Goal: Task Accomplishment & Management: Manage account settings

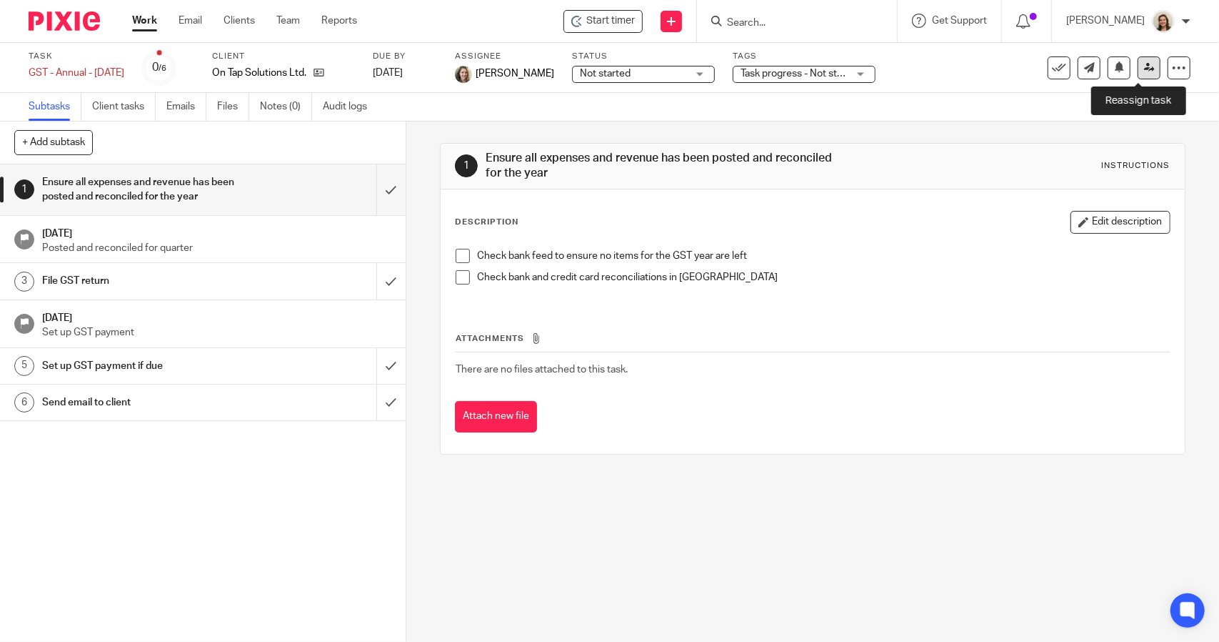
click at [1138, 74] on link at bounding box center [1149, 67] width 23 height 23
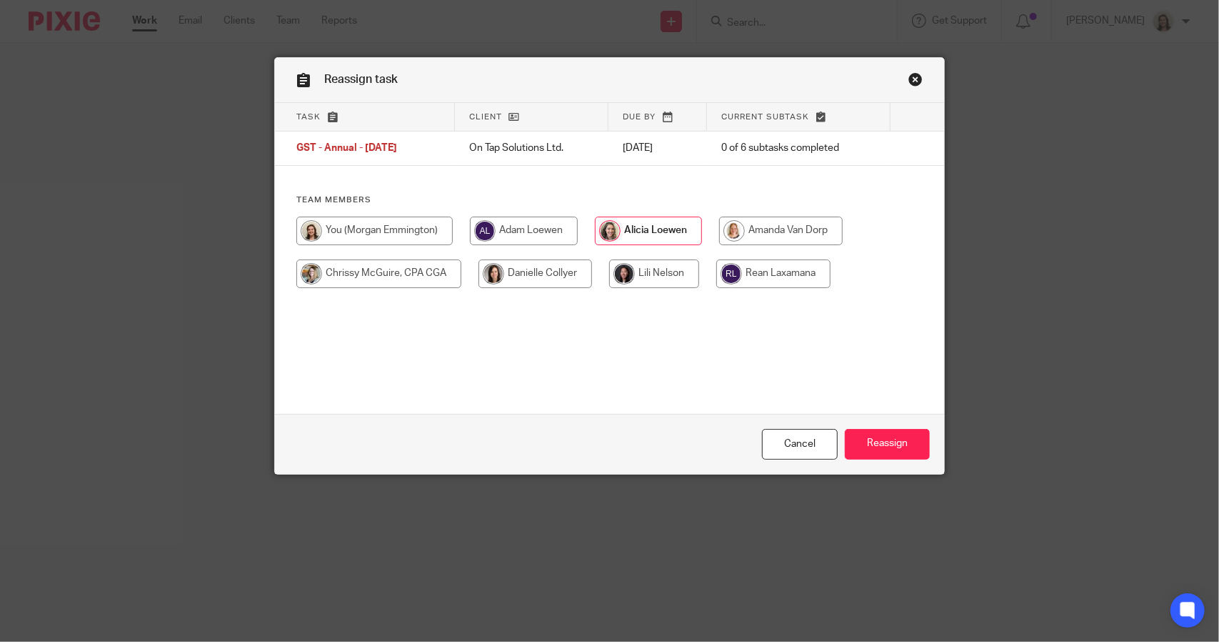
click at [371, 225] on input "radio" at bounding box center [374, 230] width 156 height 29
radio input "true"
click at [872, 451] on input "Reassign" at bounding box center [887, 444] width 85 height 31
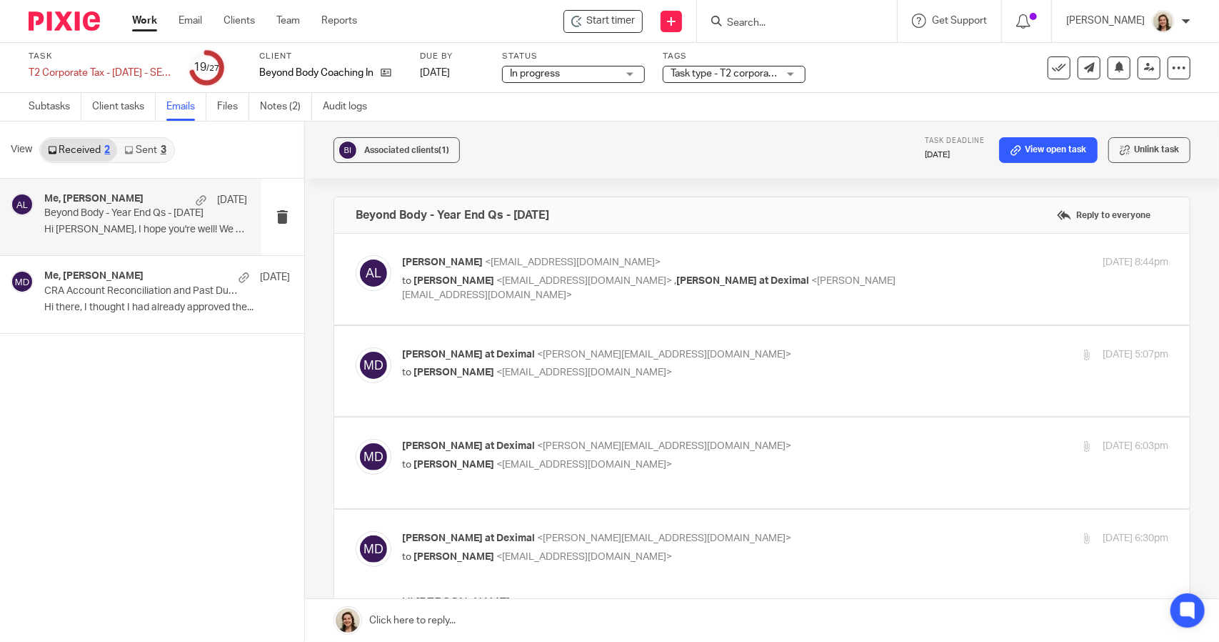
scroll to position [2191, 0]
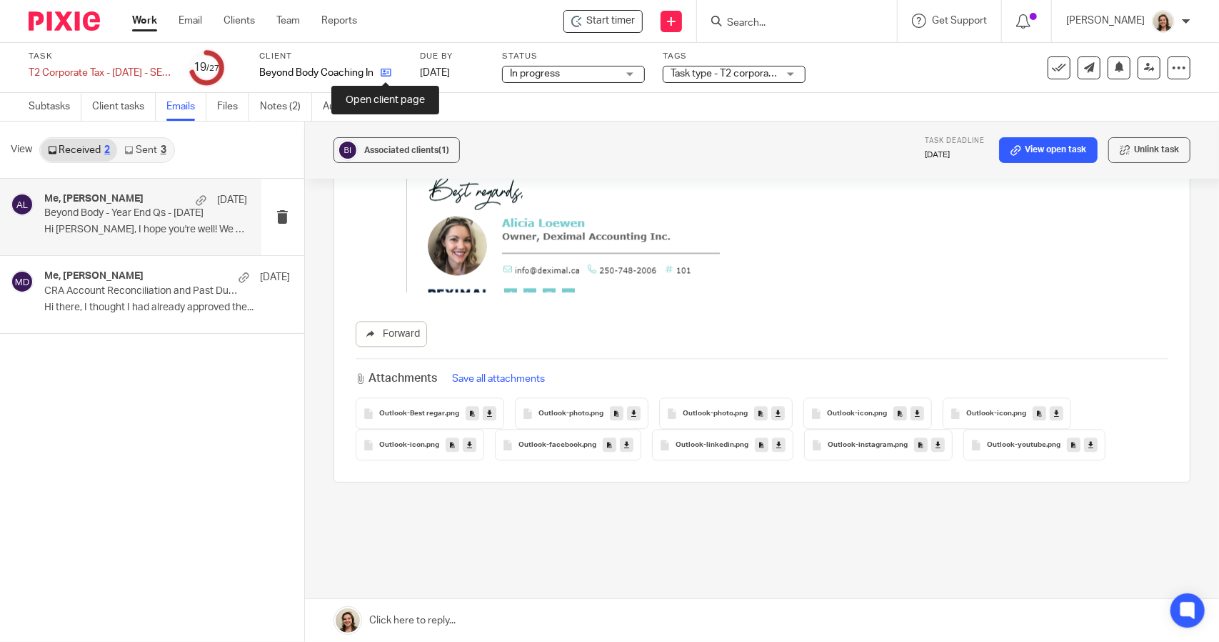
click at [384, 74] on icon at bounding box center [386, 72] width 11 height 11
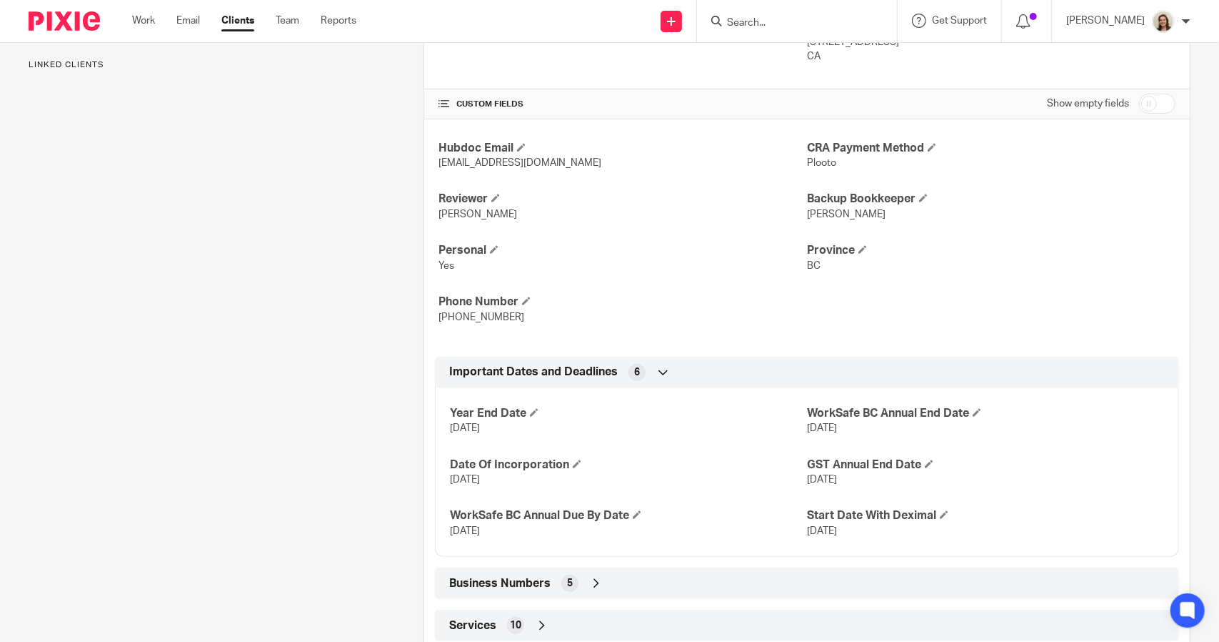
scroll to position [286, 0]
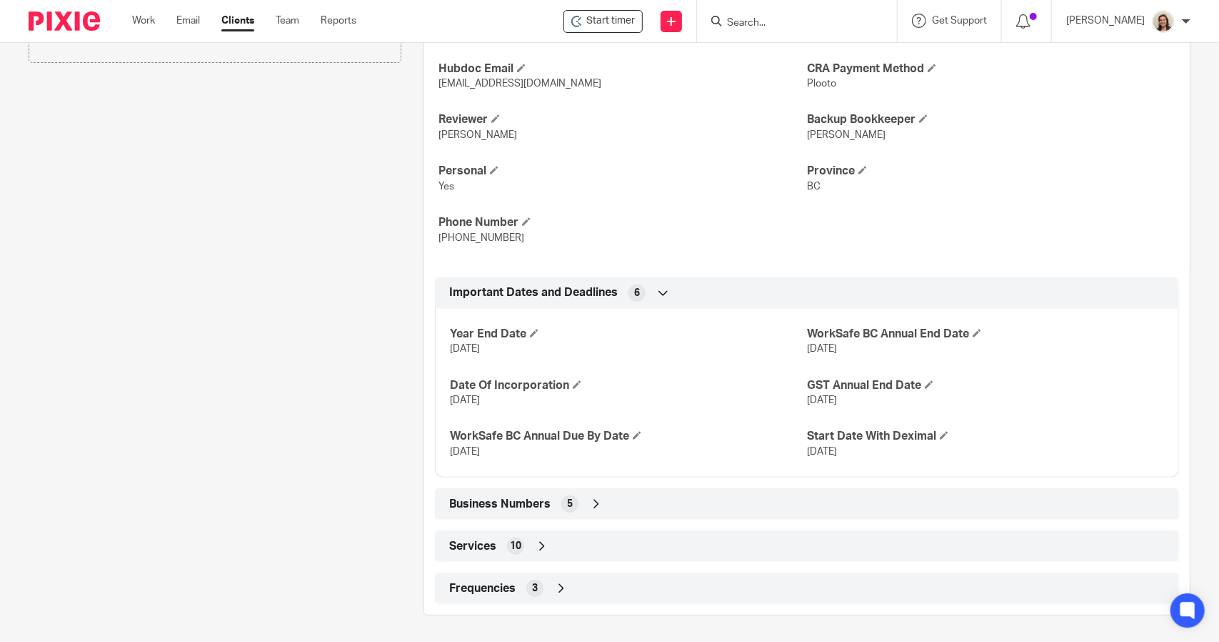
click at [500, 497] on span "Business Numbers" at bounding box center [499, 503] width 101 height 15
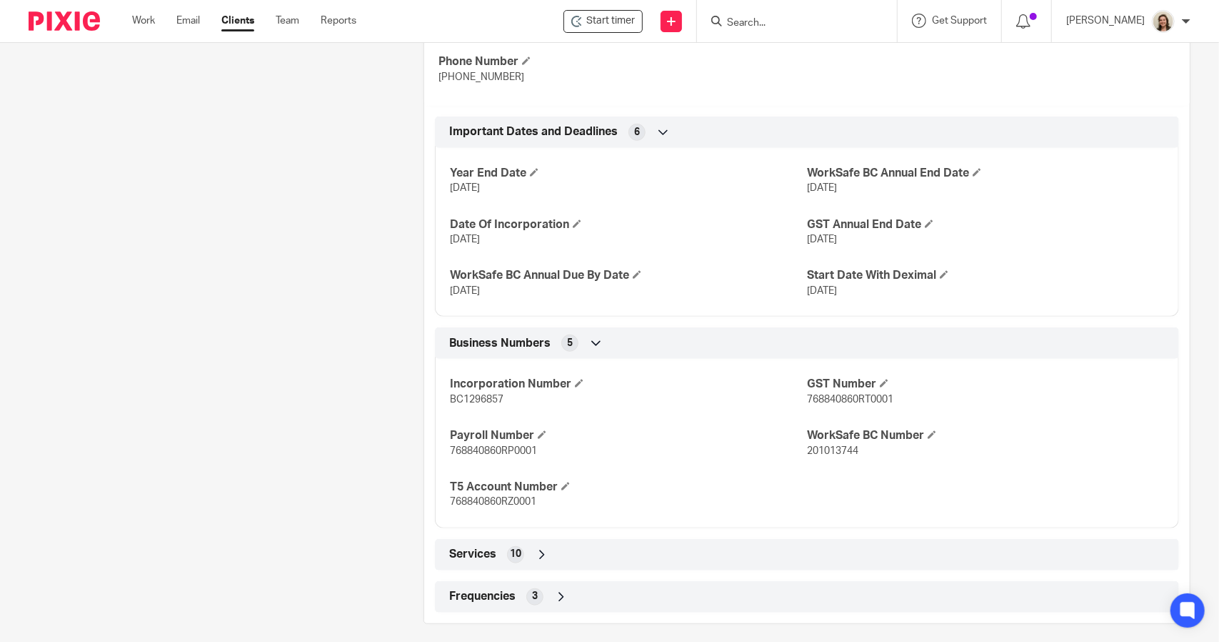
scroll to position [529, 0]
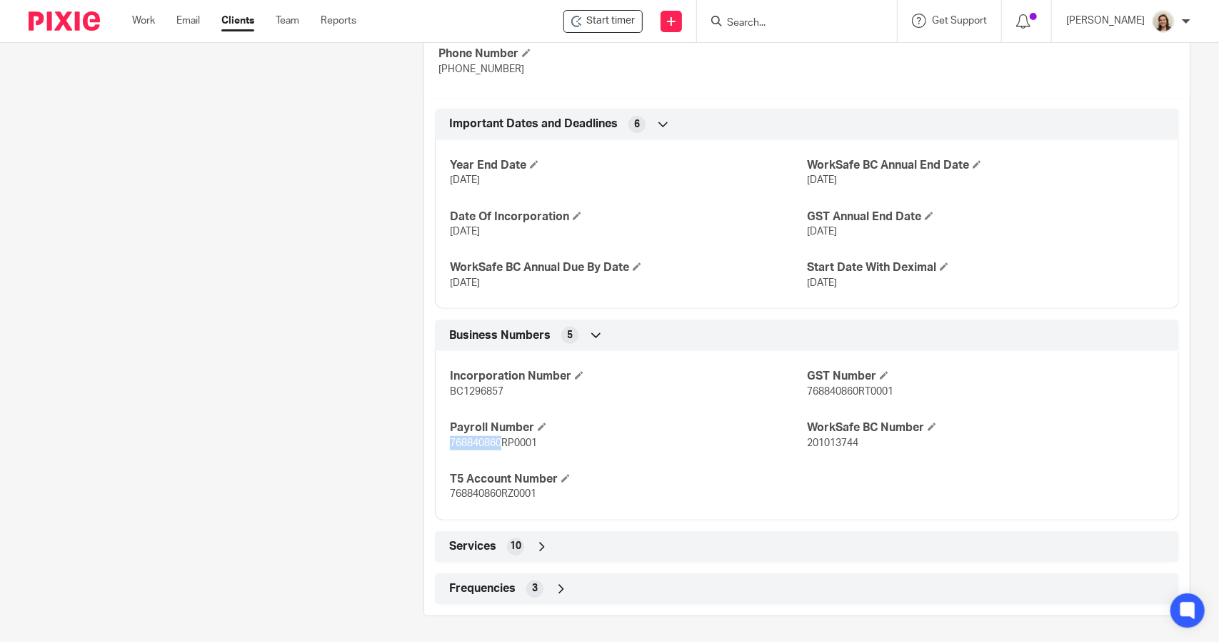
drag, startPoint x: 443, startPoint y: 441, endPoint x: 502, endPoint y: 445, distance: 59.4
click at [499, 443] on div "Incorporation Number BC1296857 GST Number 768840860RT0001 Payroll Number 768840…" at bounding box center [807, 429] width 744 height 179
copy span "768840860"
